Goal: Task Accomplishment & Management: Complete application form

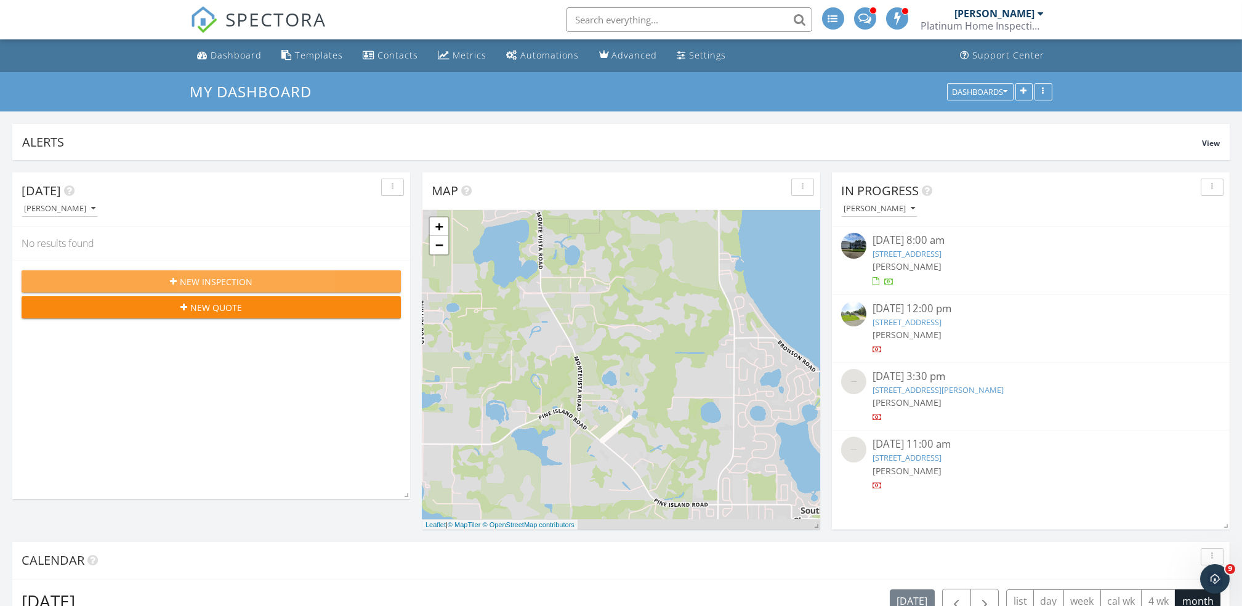
click at [202, 275] on span "New Inspection" at bounding box center [216, 281] width 73 height 13
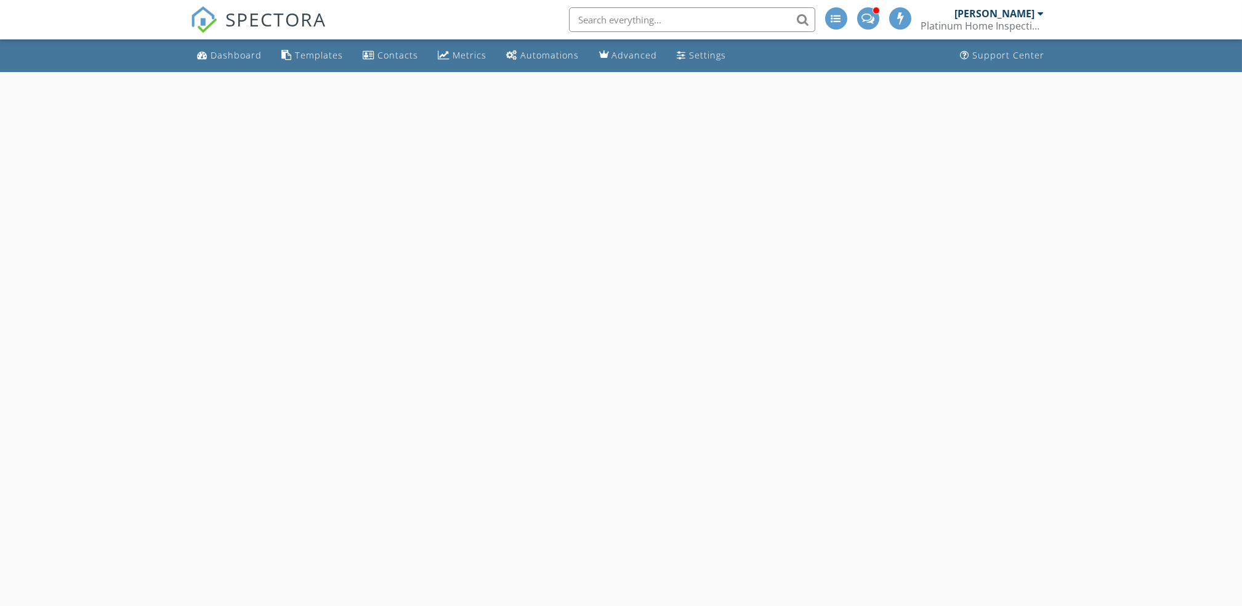
select select "8"
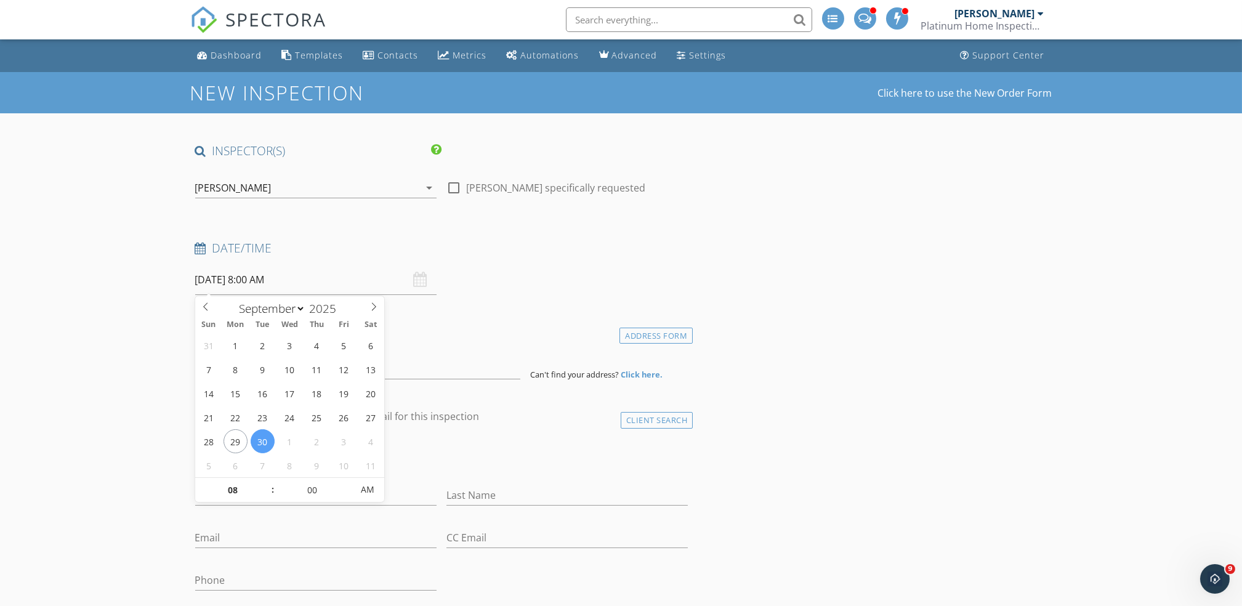
click at [297, 286] on input "[DATE] 8:00 AM" at bounding box center [315, 280] width 241 height 30
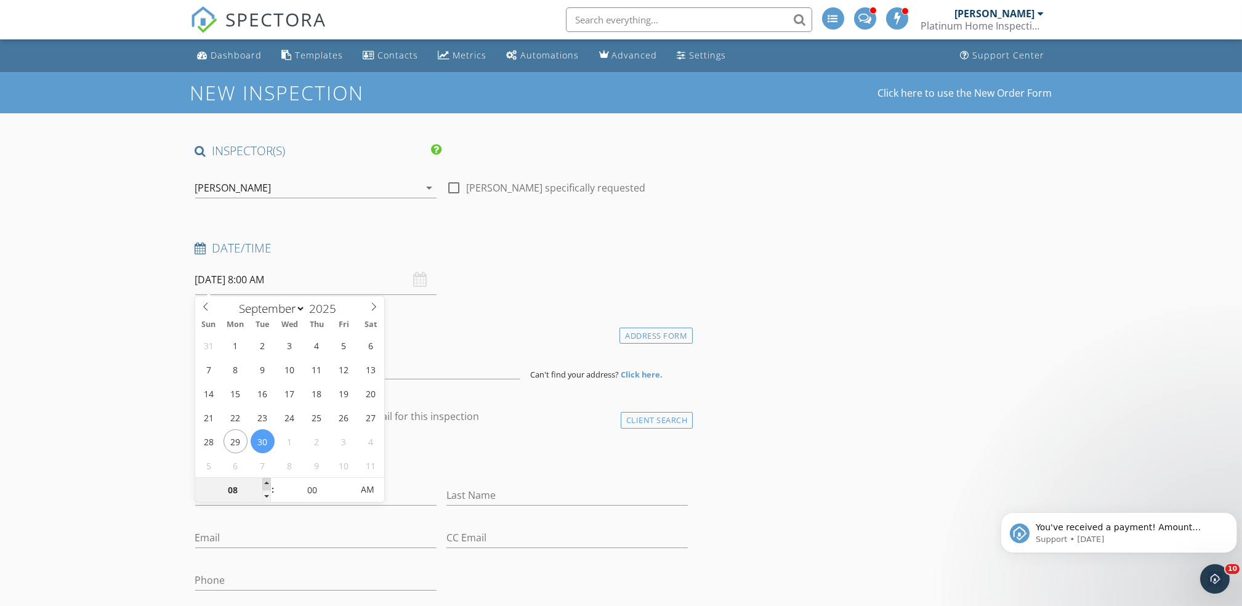
type input "09"
type input "[DATE] 9:00 AM"
click at [265, 483] on span at bounding box center [266, 484] width 9 height 12
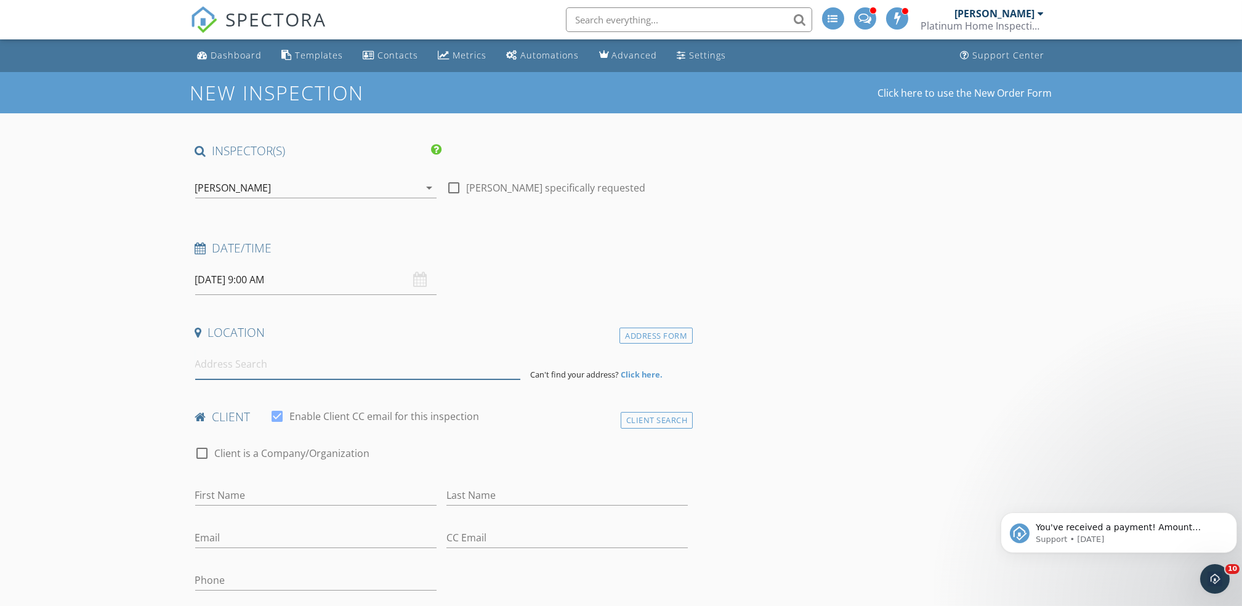
click at [214, 360] on input at bounding box center [357, 364] width 325 height 30
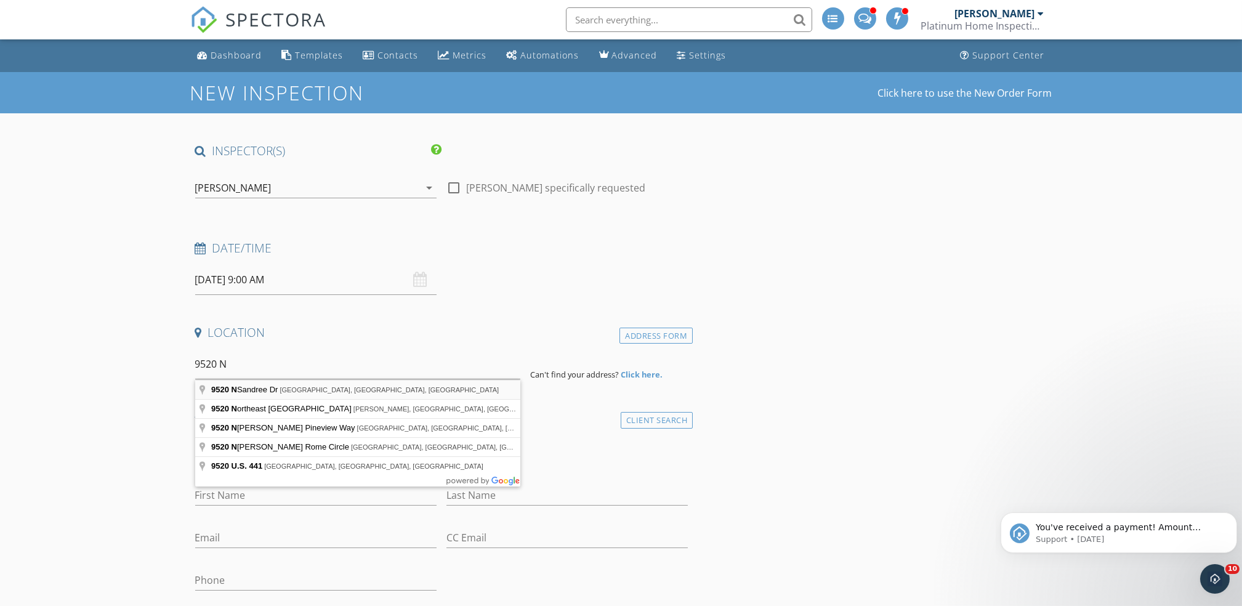
type input "[STREET_ADDRESS]"
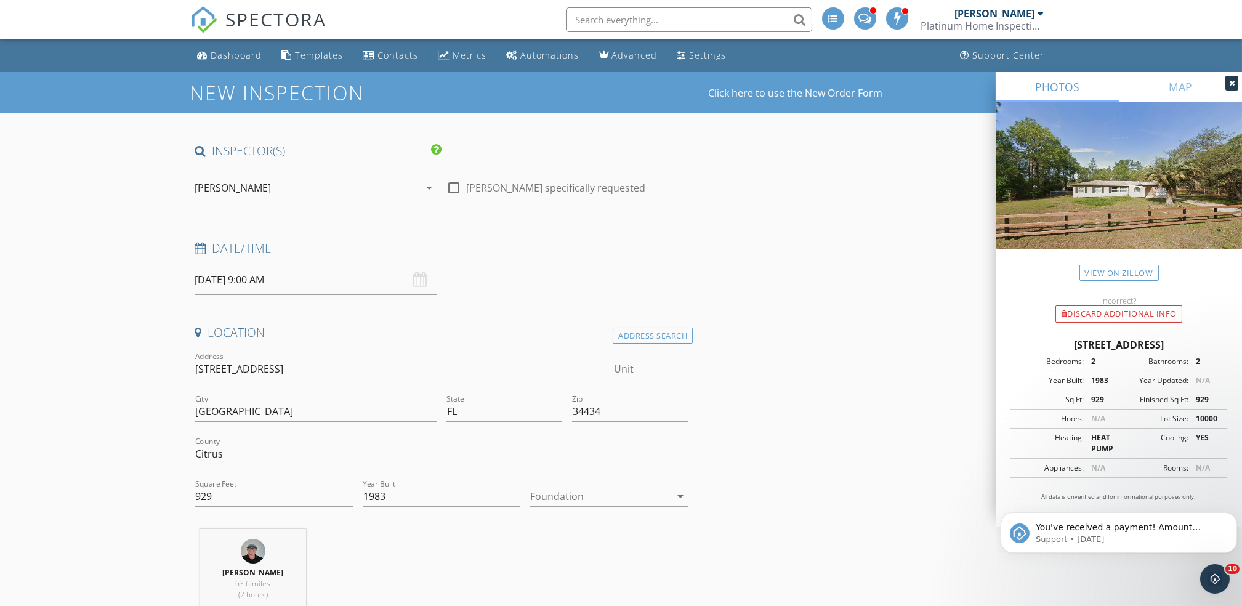
click at [587, 497] on div at bounding box center [600, 496] width 140 height 20
click at [587, 497] on div at bounding box center [609, 501] width 138 height 15
click at [587, 497] on div at bounding box center [600, 496] width 140 height 20
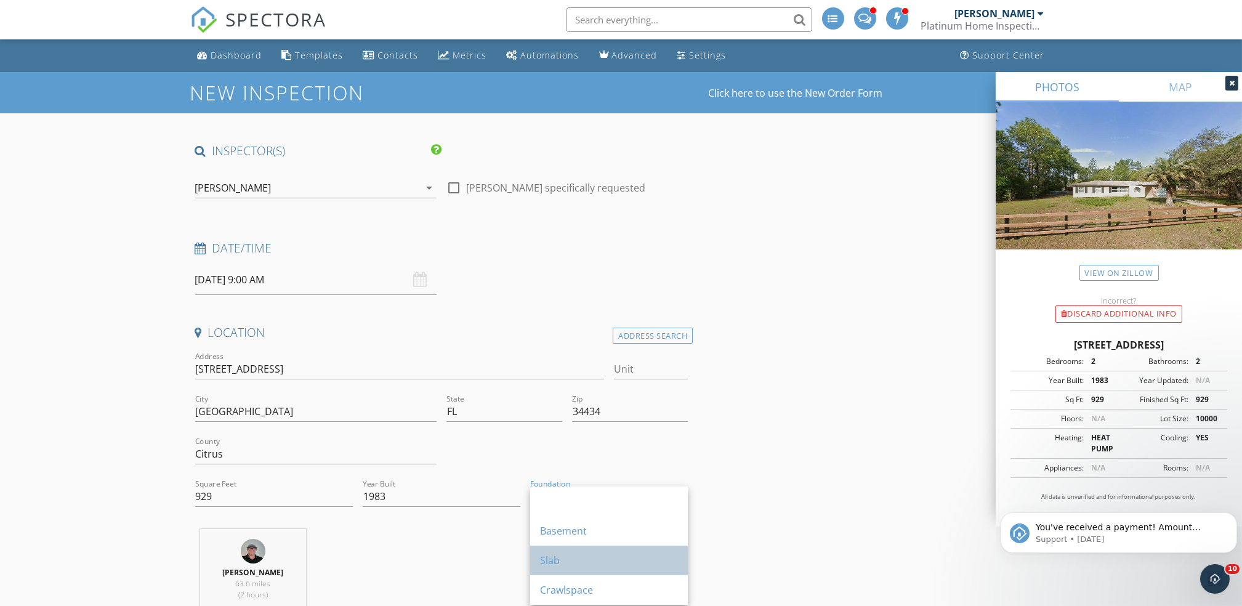
click at [567, 551] on div "Slab" at bounding box center [609, 560] width 138 height 30
click at [567, 551] on div "[PERSON_NAME] 63.6 miles (2 hours)" at bounding box center [441, 580] width 503 height 102
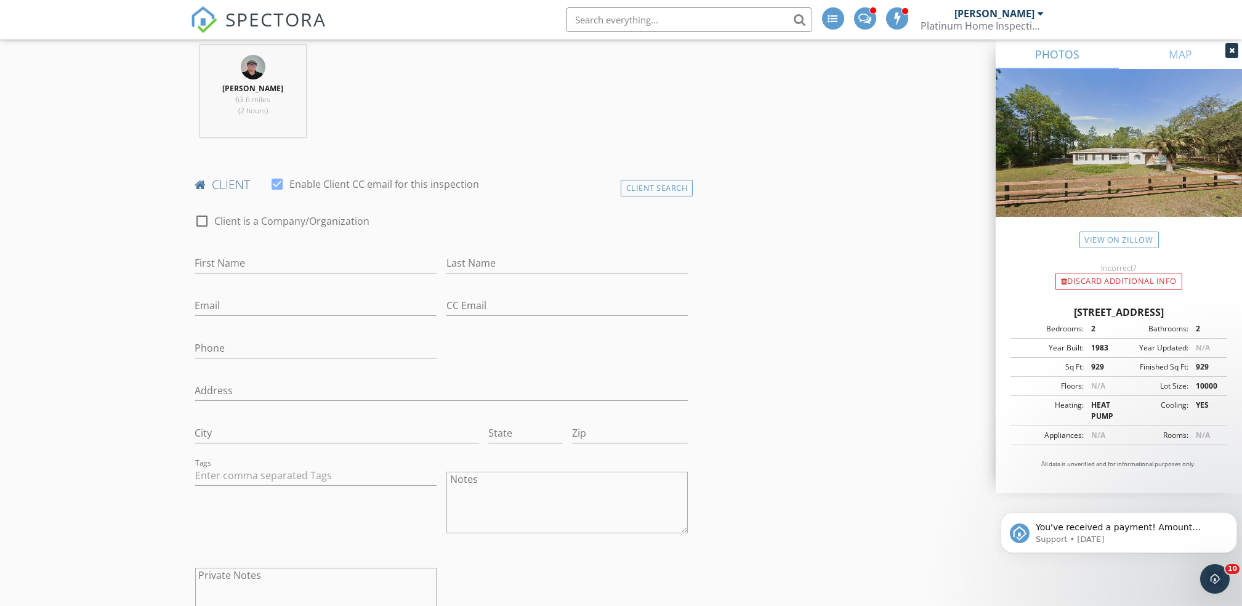
scroll to position [490, 0]
click at [231, 255] on input "First Name" at bounding box center [315, 257] width 241 height 20
click at [1125, 244] on link "View on Zillow" at bounding box center [1118, 239] width 79 height 17
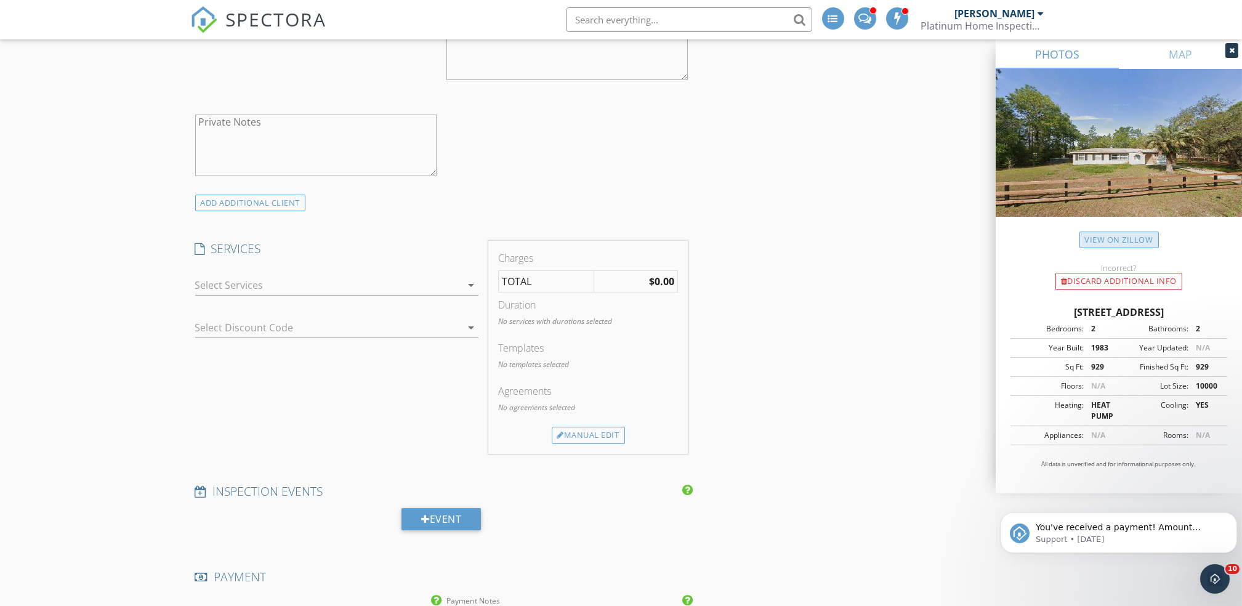
scroll to position [1028, 0]
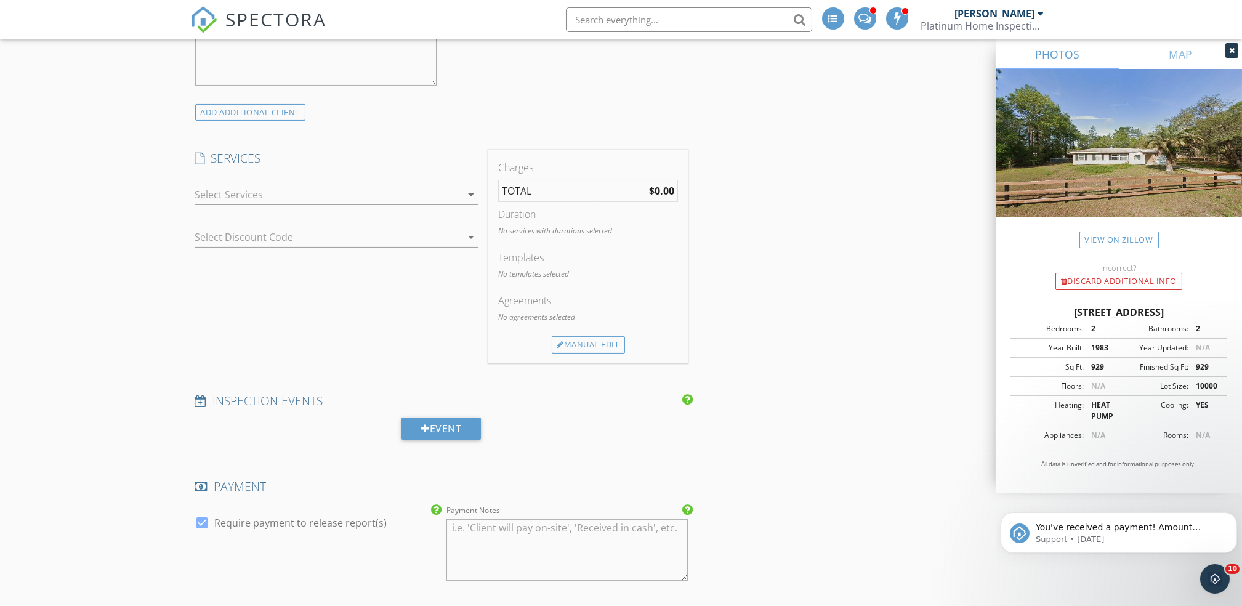
click at [230, 196] on div at bounding box center [328, 195] width 266 height 20
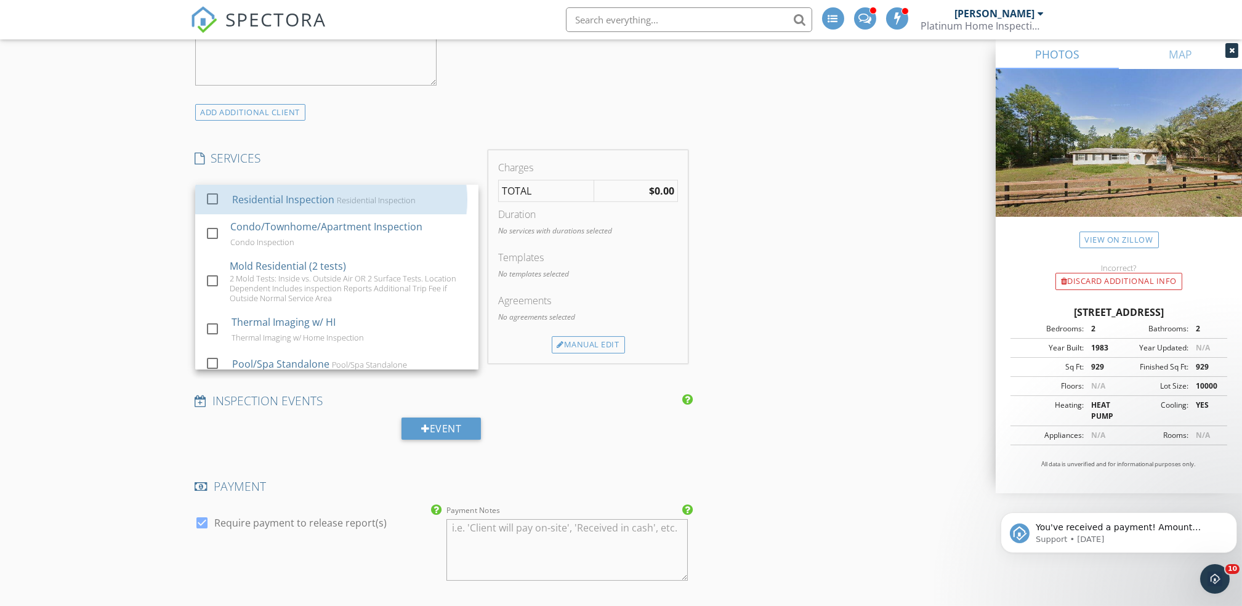
click at [230, 196] on div "check_box_outline_blank Residential Inspection Residential Inspection" at bounding box center [336, 200] width 263 height 28
